Goal: Information Seeking & Learning: Learn about a topic

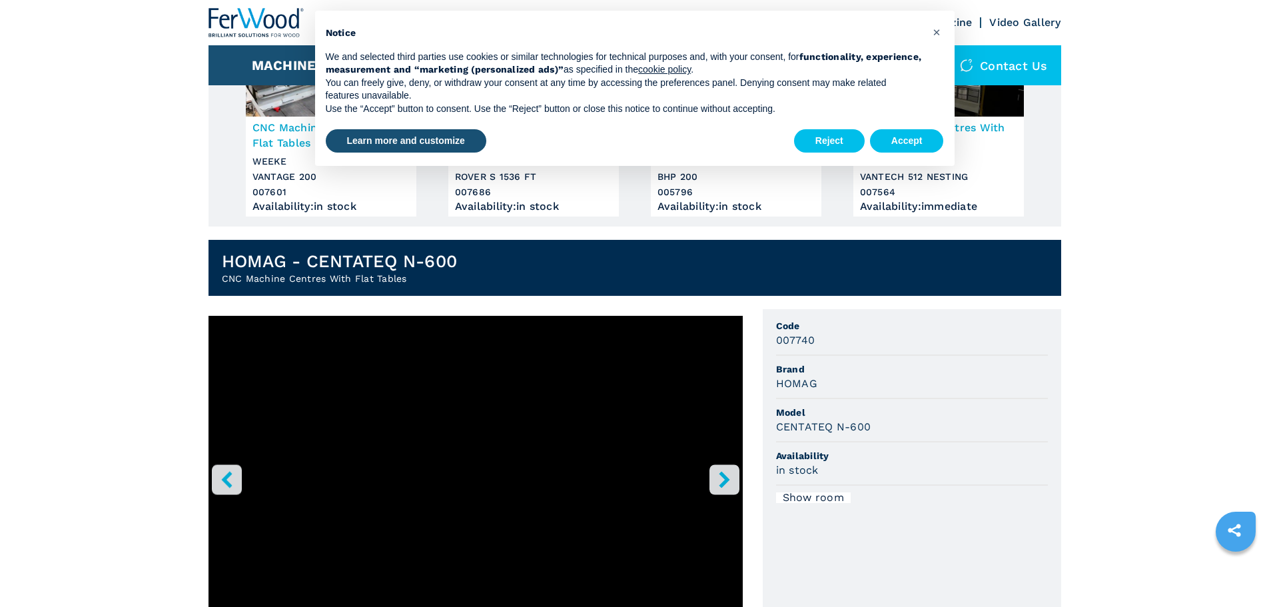
scroll to position [200, 0]
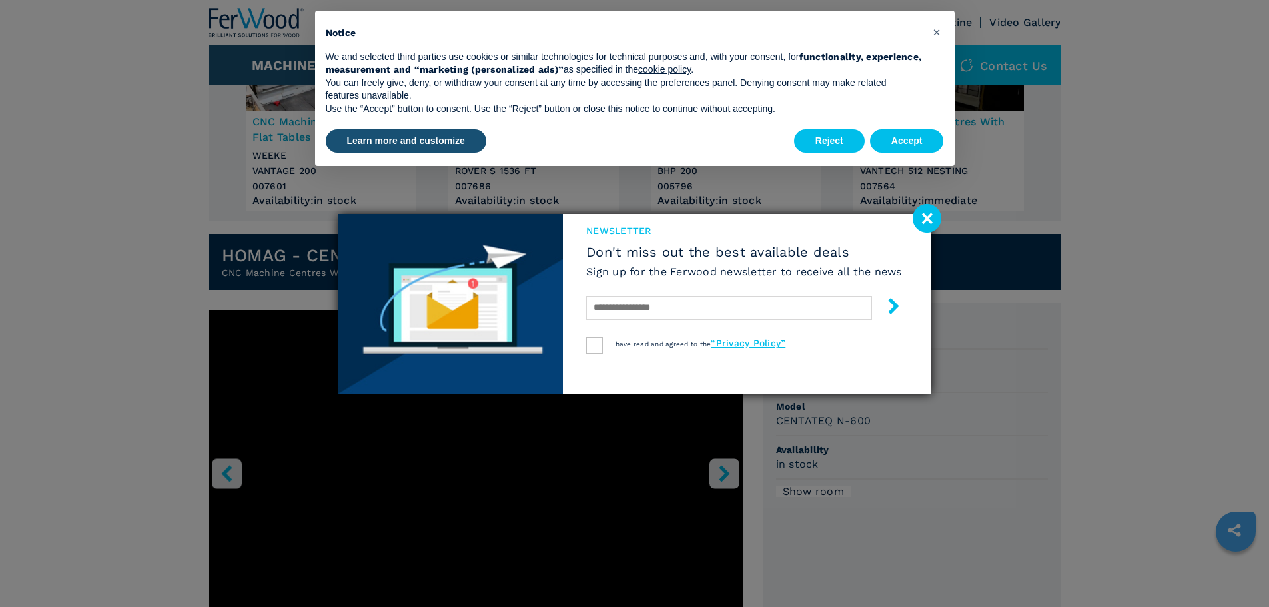
click at [925, 213] on image at bounding box center [927, 218] width 29 height 29
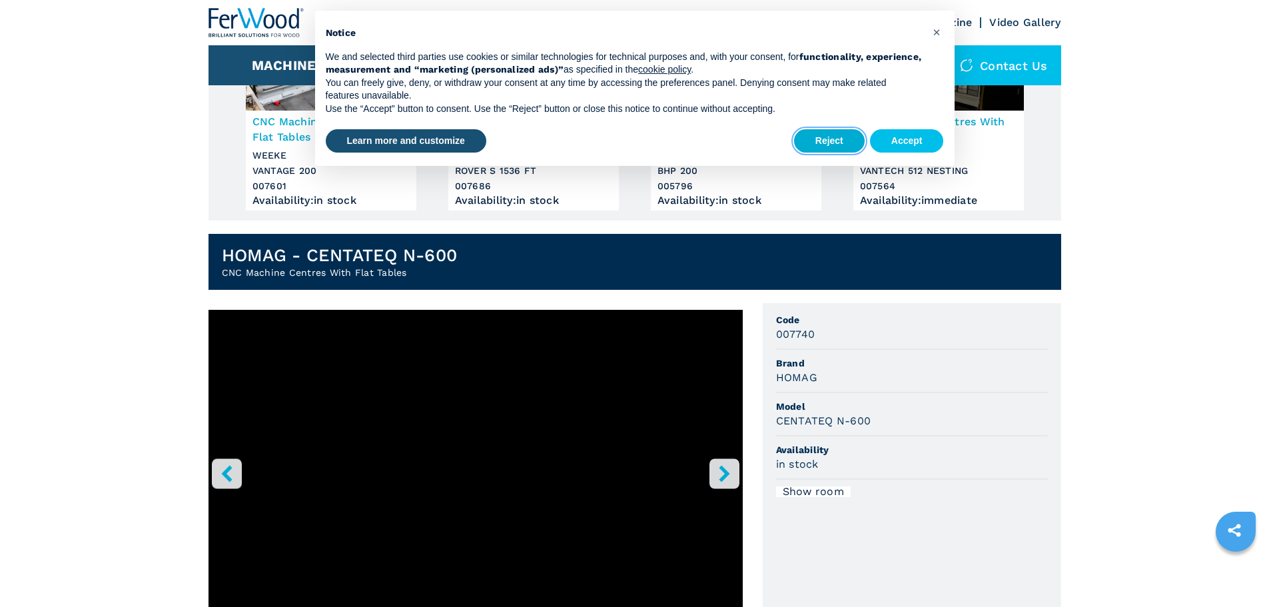
click at [839, 136] on button "Reject" at bounding box center [829, 141] width 71 height 24
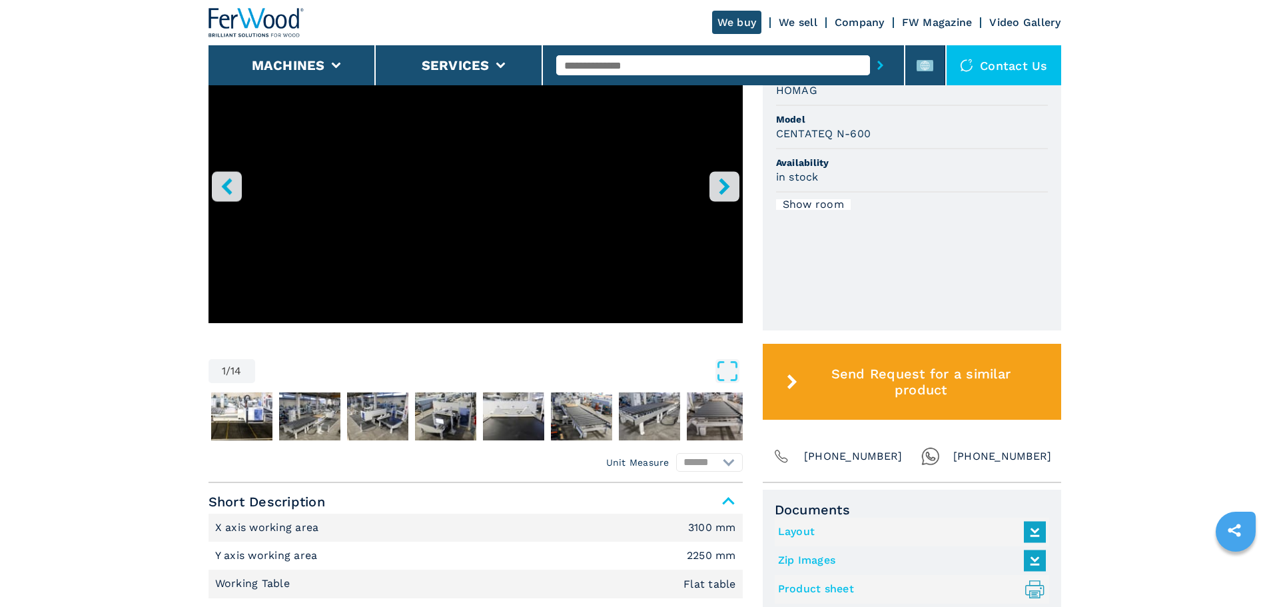
scroll to position [466, 0]
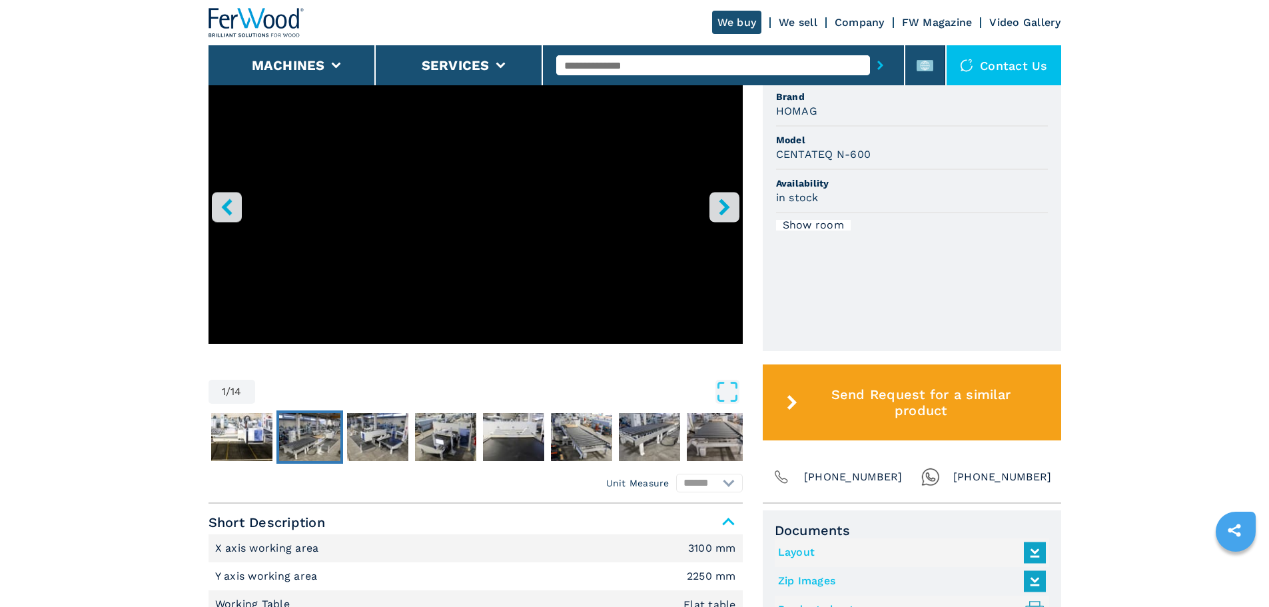
click at [303, 430] on img "Go to Slide 3" at bounding box center [309, 437] width 61 height 48
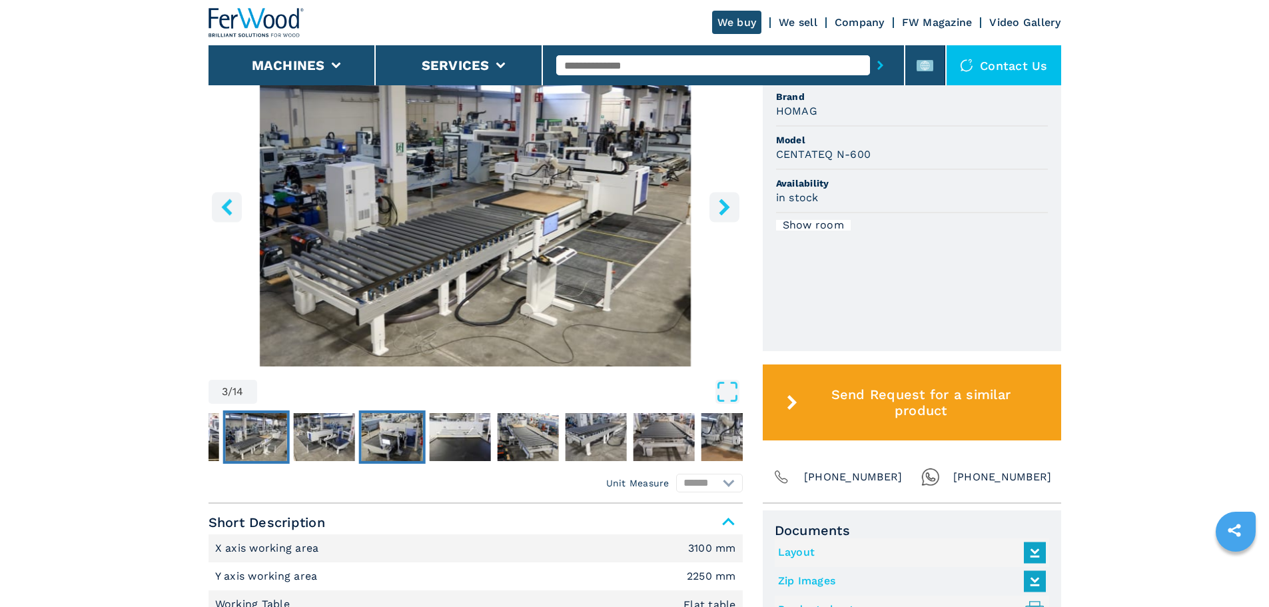
click at [395, 434] on img "Go to Slide 5" at bounding box center [391, 437] width 61 height 48
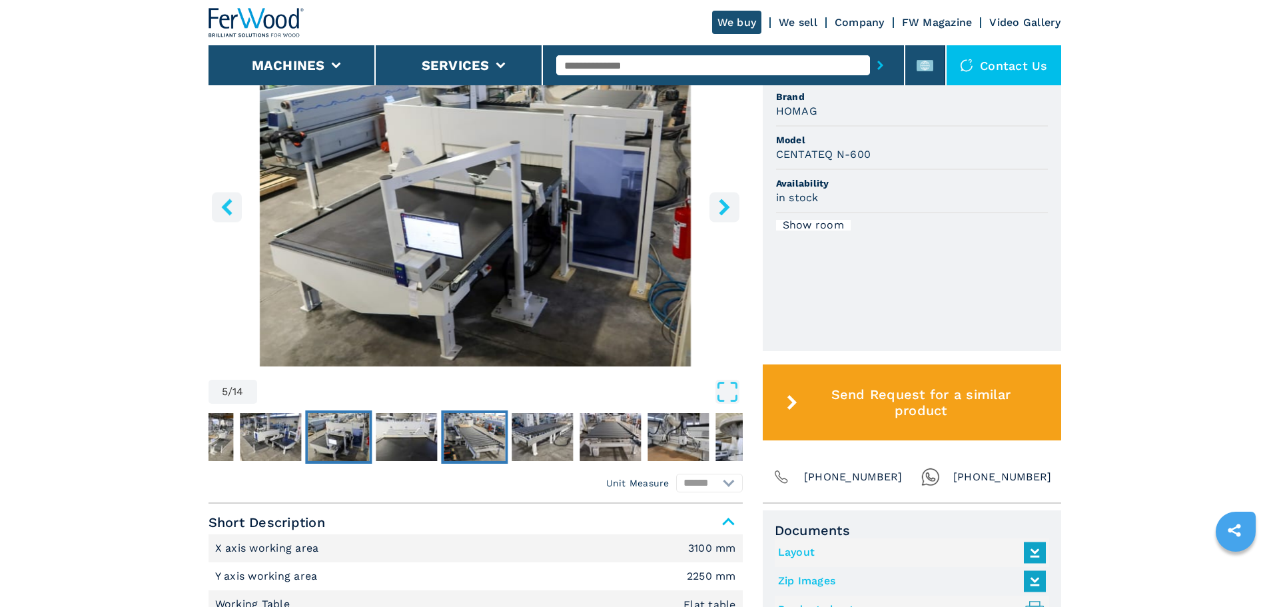
click at [466, 434] on img "Go to Slide 7" at bounding box center [474, 437] width 61 height 48
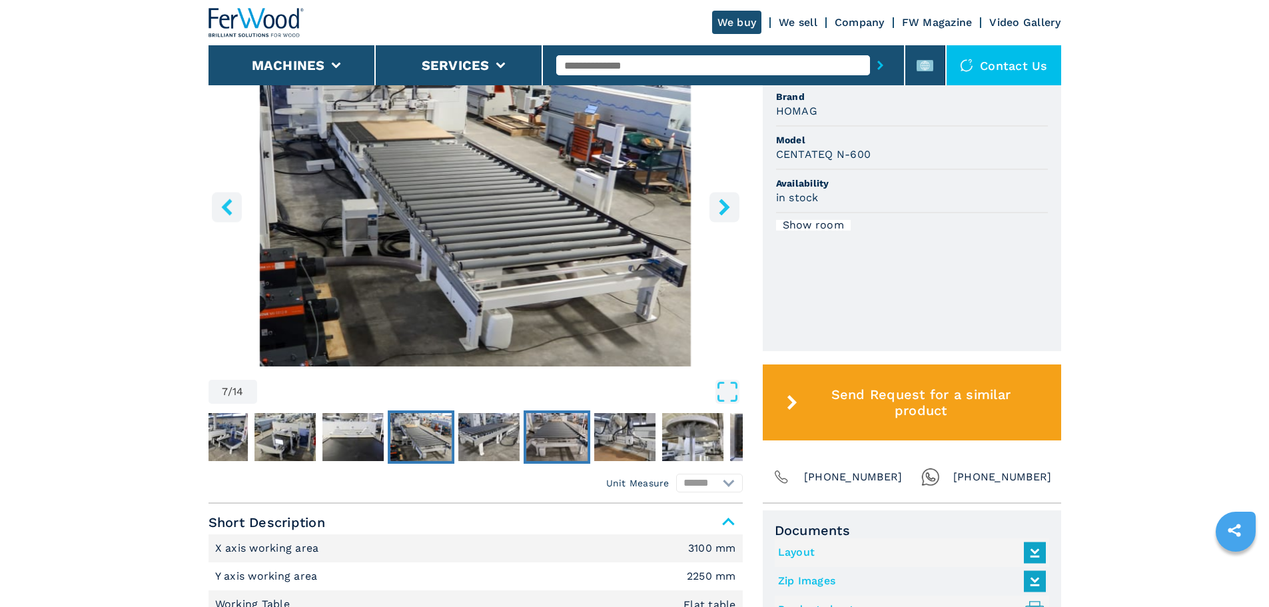
click at [553, 434] on img "Go to Slide 9" at bounding box center [556, 437] width 61 height 48
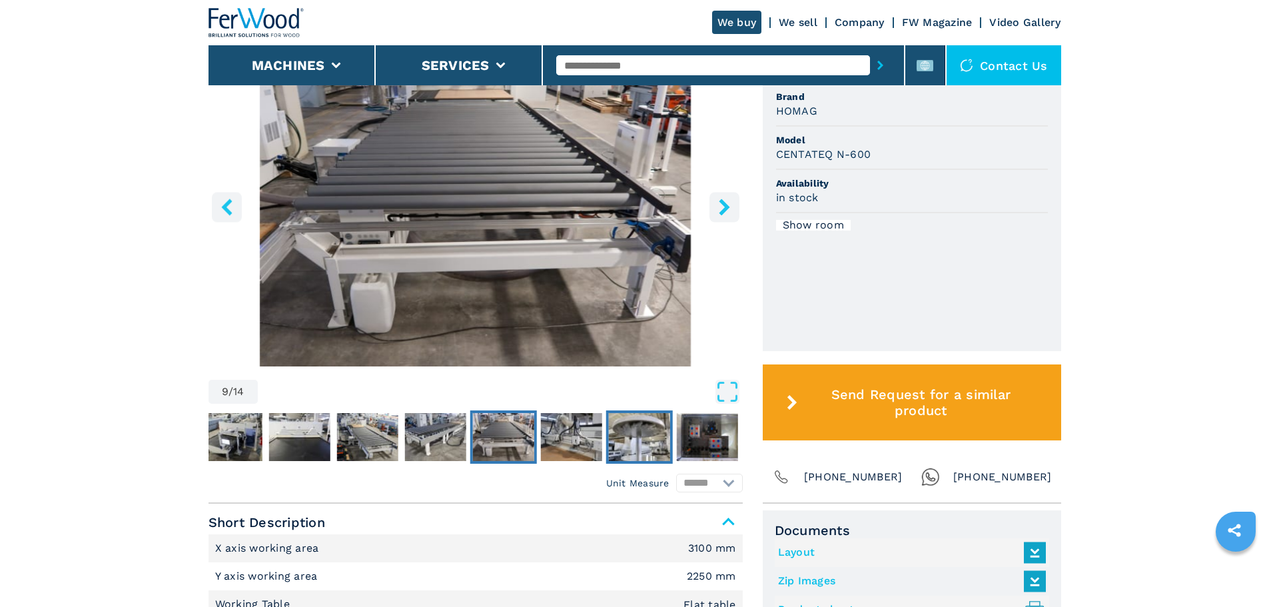
click at [658, 436] on img "Go to Slide 11" at bounding box center [638, 437] width 61 height 48
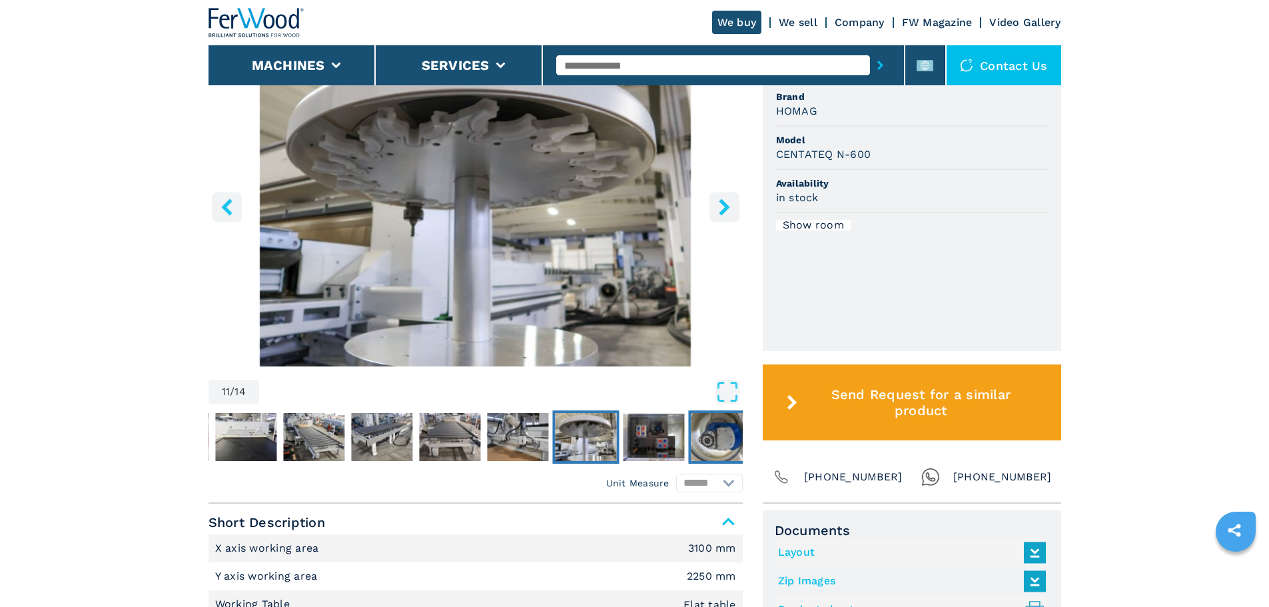
click at [707, 439] on img "Go to Slide 13" at bounding box center [721, 437] width 61 height 48
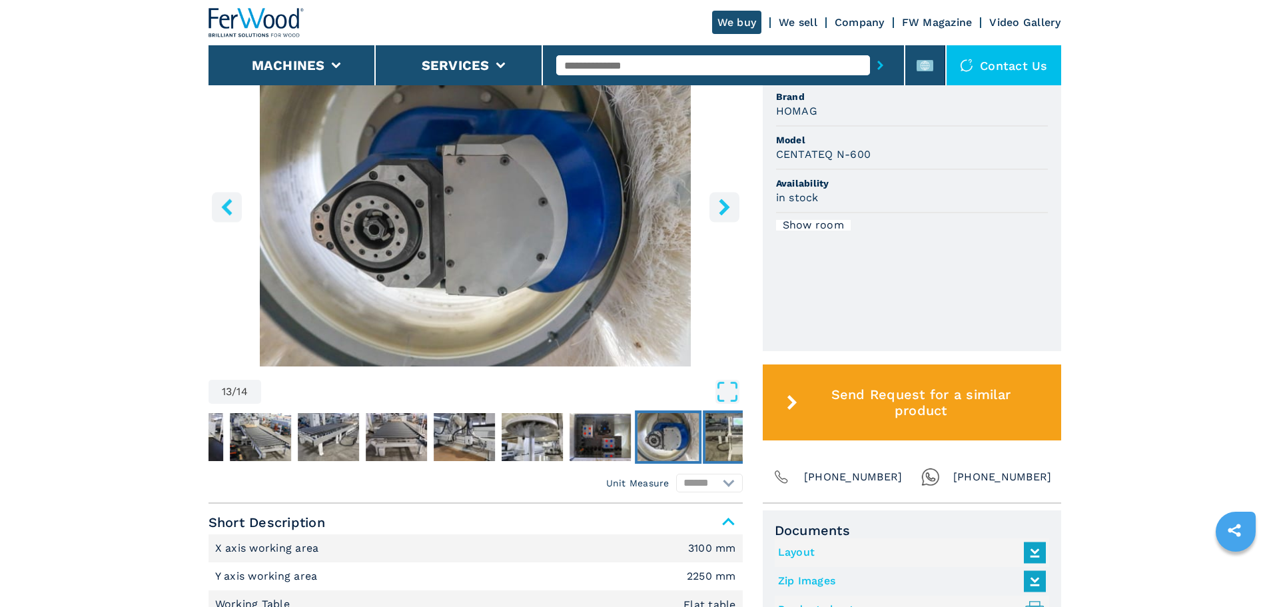
click at [717, 438] on img "Go to Slide 14" at bounding box center [735, 437] width 61 height 48
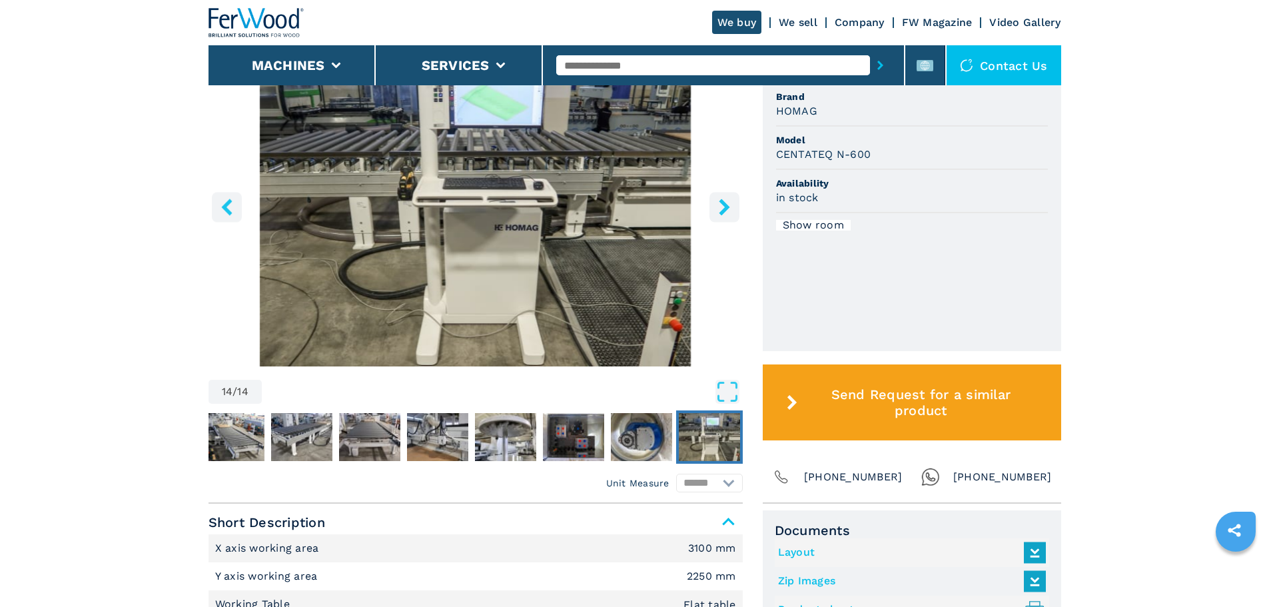
click at [717, 438] on img "Go to Slide 14" at bounding box center [709, 437] width 61 height 48
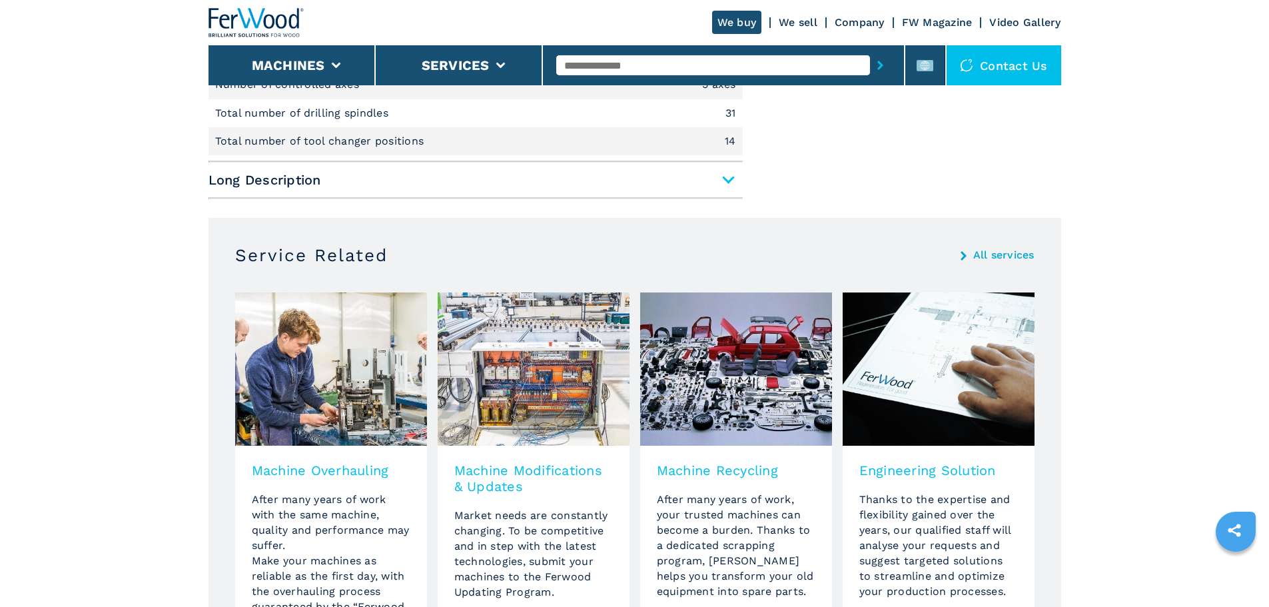
scroll to position [1066, 0]
